Goal: Communication & Community: Participate in discussion

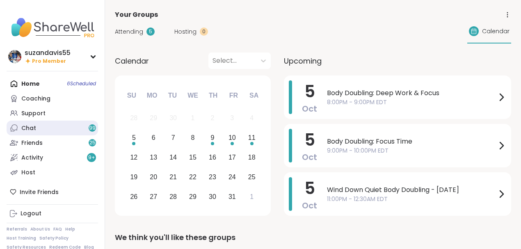
click at [41, 129] on link "Chat 99" at bounding box center [53, 128] width 92 height 15
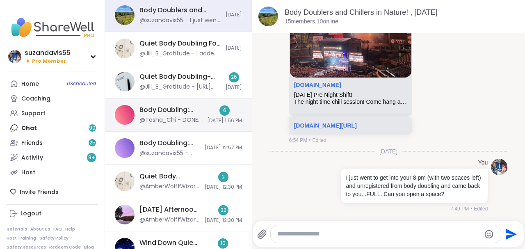
scroll to position [82, 0]
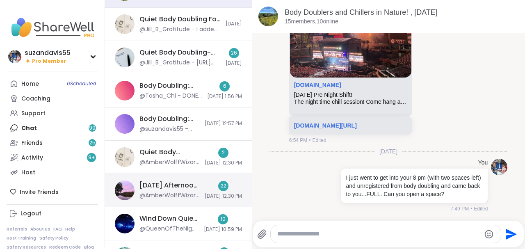
click at [167, 189] on div "[DATE] Afternoon 2 Body Doublers and Chillers!, [DATE]" at bounding box center [170, 185] width 60 height 9
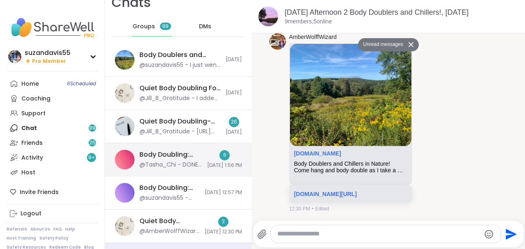
scroll to position [0, 0]
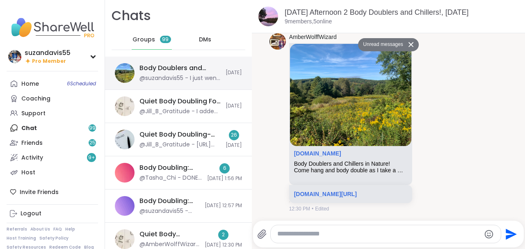
click at [192, 75] on div "@suzandavis55 - I just went to get into your 8 pm (with two spaces left) and un…" at bounding box center [180, 78] width 81 height 8
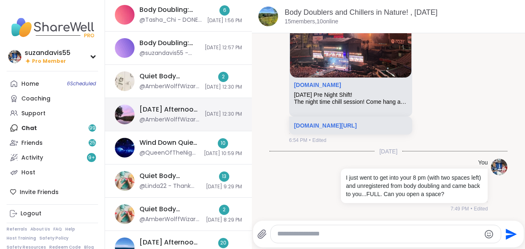
scroll to position [191, 0]
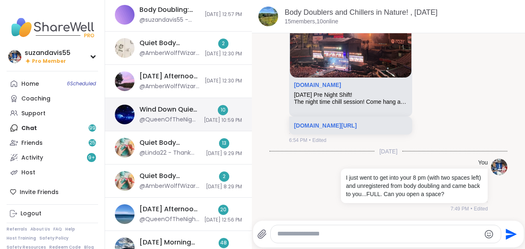
click at [176, 117] on div "@QueenOfTheNight - Thanks for coming Jinna!" at bounding box center [170, 120] width 60 height 8
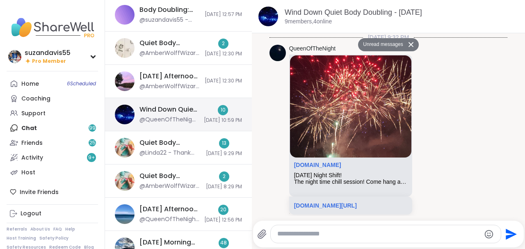
scroll to position [1263, 0]
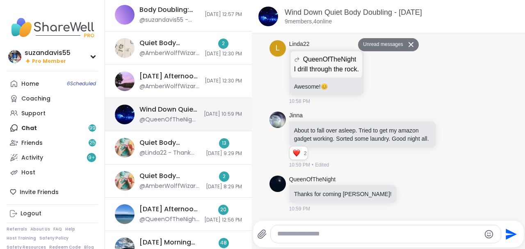
click at [168, 116] on div "@QueenOfTheNight - Thanks for coming Jinna!" at bounding box center [170, 120] width 60 height 8
click at [35, 126] on div "Home 6 Scheduled Coaching Support Chat 99 Friends 25 Activity 9 + Host" at bounding box center [53, 127] width 92 height 103
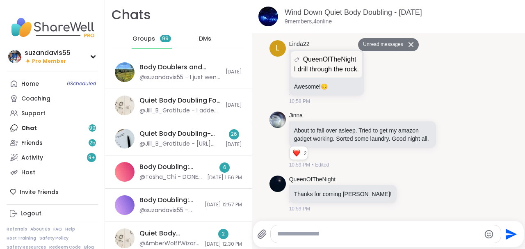
scroll to position [0, 0]
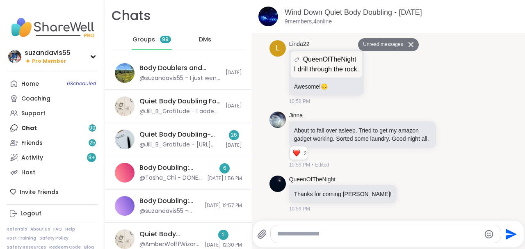
click at [204, 39] on span "DMs" at bounding box center [205, 40] width 12 height 8
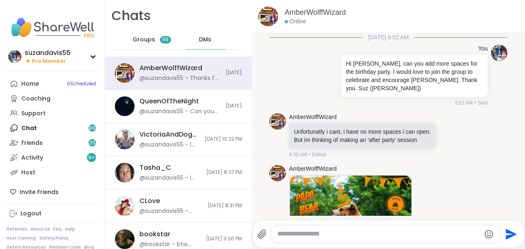
scroll to position [1569, 0]
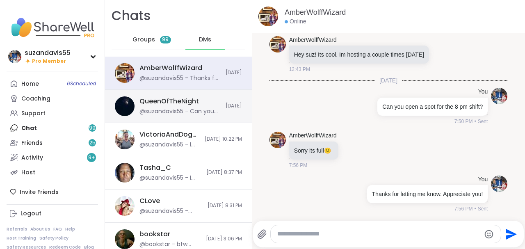
click at [192, 108] on div "@suzandavis55 - Can you open a spot in the 9:30. I just missed my chance." at bounding box center [180, 112] width 81 height 8
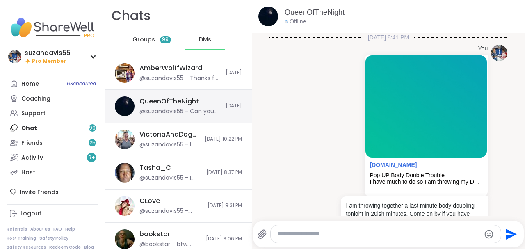
scroll to position [2848, 0]
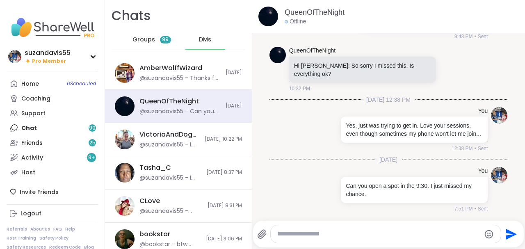
click at [141, 41] on span "Groups" at bounding box center [144, 40] width 23 height 8
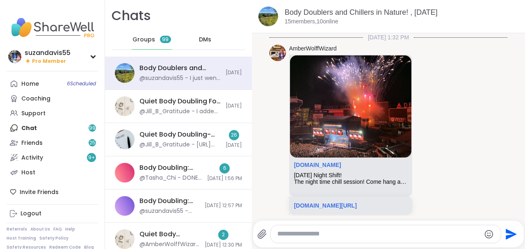
scroll to position [2026, 0]
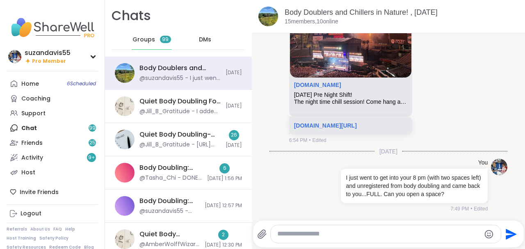
click at [203, 41] on span "DMs" at bounding box center [205, 40] width 12 height 8
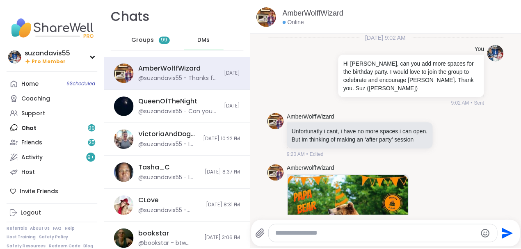
scroll to position [1569, 0]
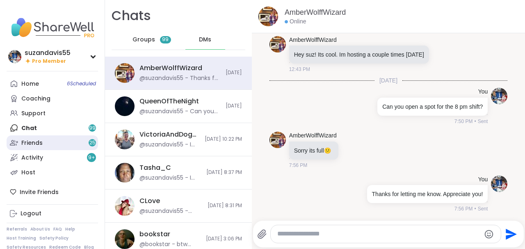
click at [42, 142] on link "Friends 25" at bounding box center [53, 142] width 92 height 15
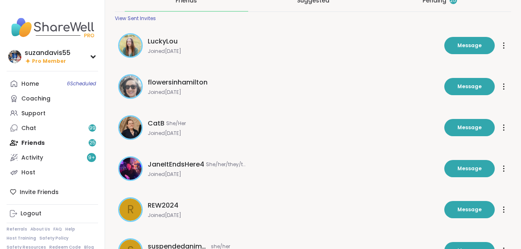
scroll to position [55, 0]
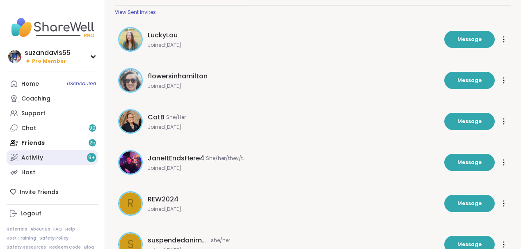
click at [89, 158] on span "9 +" at bounding box center [91, 157] width 7 height 7
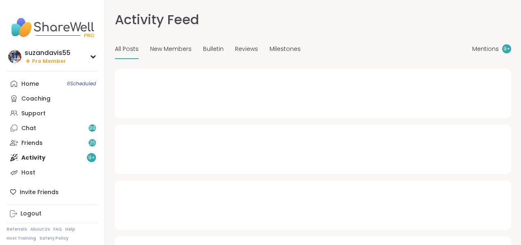
type textarea "*"
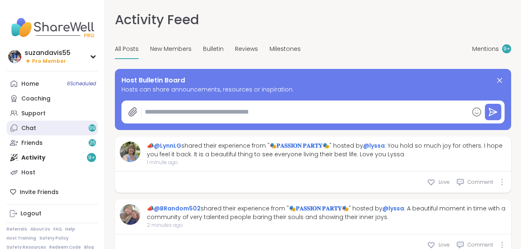
click at [69, 126] on link "Chat 99" at bounding box center [53, 128] width 92 height 15
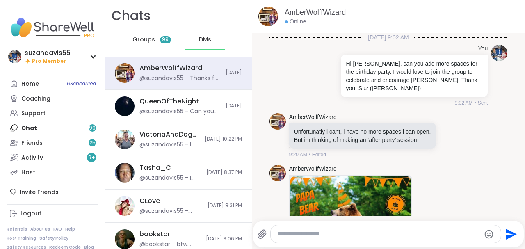
scroll to position [1569, 0]
